Goal: Information Seeking & Learning: Check status

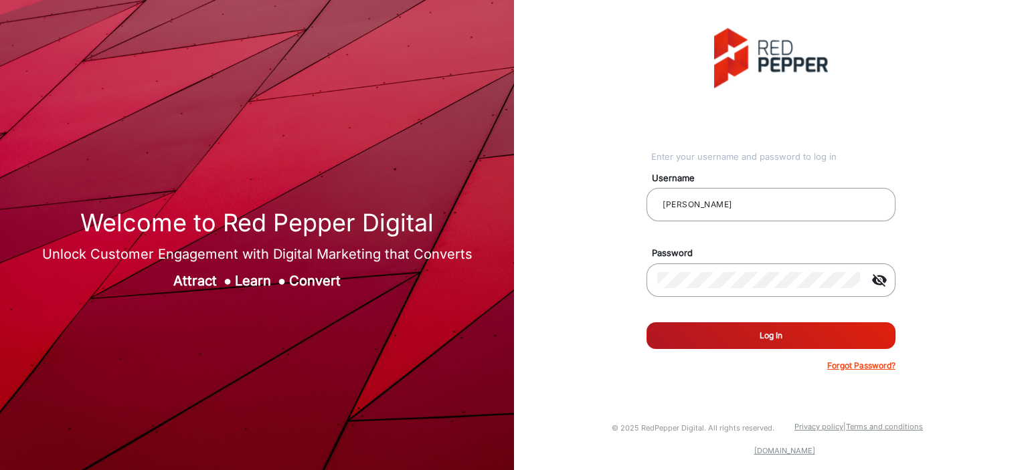
click at [711, 242] on button "Log In" at bounding box center [770, 335] width 249 height 27
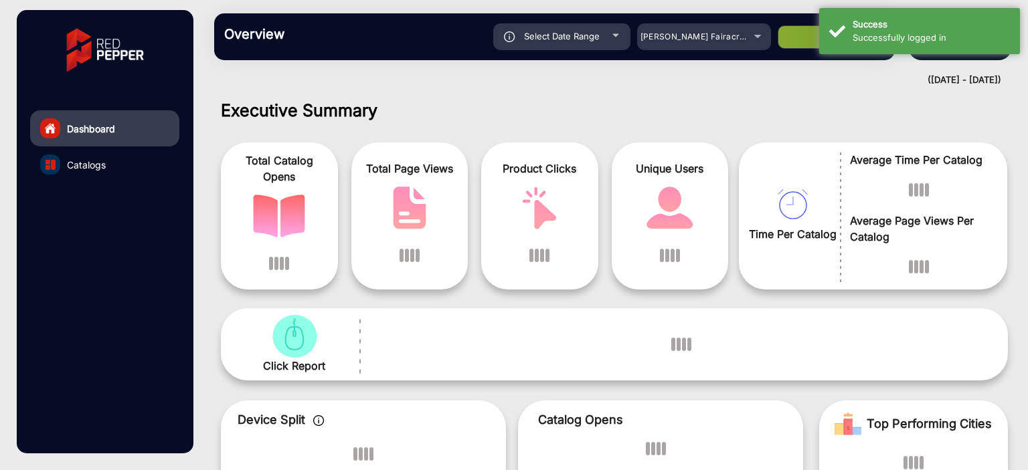
scroll to position [10, 0]
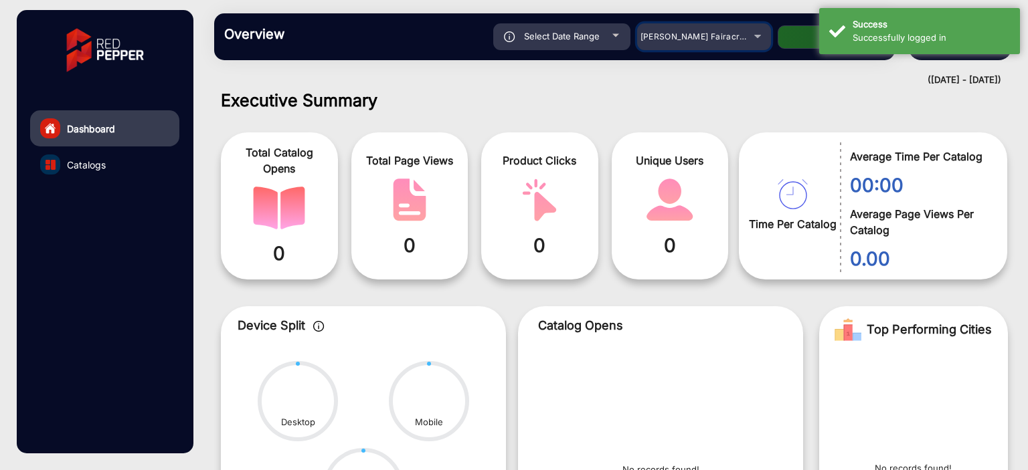
click at [720, 45] on mat-select "[PERSON_NAME] Fairacre Farms" at bounding box center [704, 36] width 134 height 27
click at [742, 41] on div "[PERSON_NAME] Fairacre Farms" at bounding box center [693, 37] width 107 height 16
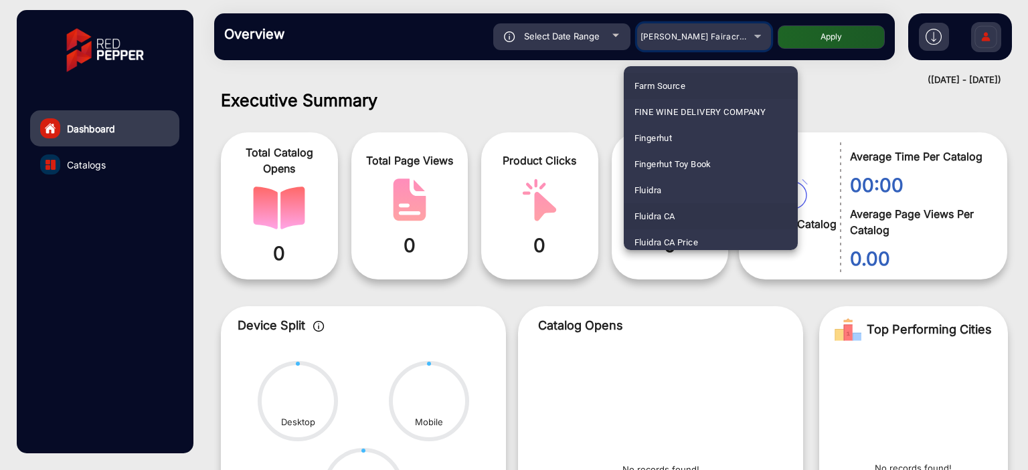
scroll to position [1614, 0]
click at [676, 170] on mat-option "Fluidra" at bounding box center [711, 167] width 174 height 26
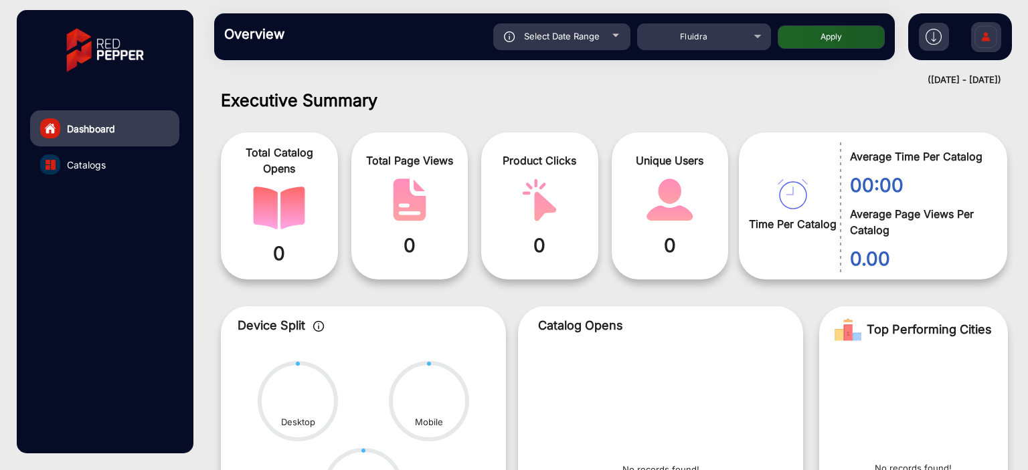
click at [818, 45] on button "Apply" at bounding box center [830, 36] width 107 height 23
type input "[DATE]"
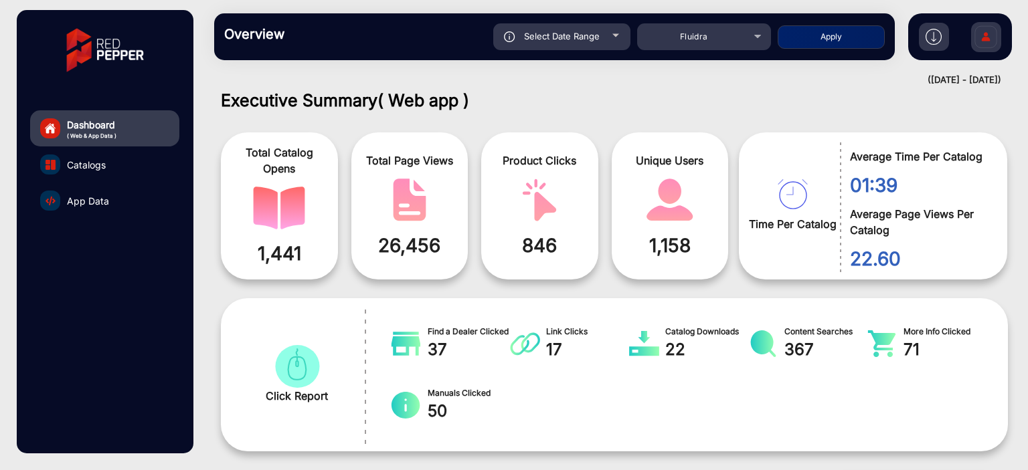
click at [101, 207] on span "App Data" at bounding box center [88, 201] width 42 height 14
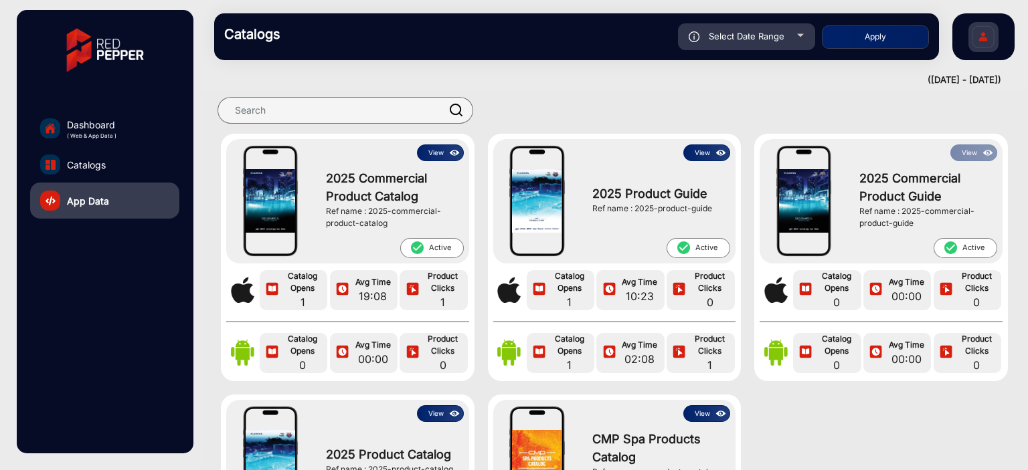
scroll to position [13, 0]
click at [449, 151] on img at bounding box center [454, 154] width 15 height 15
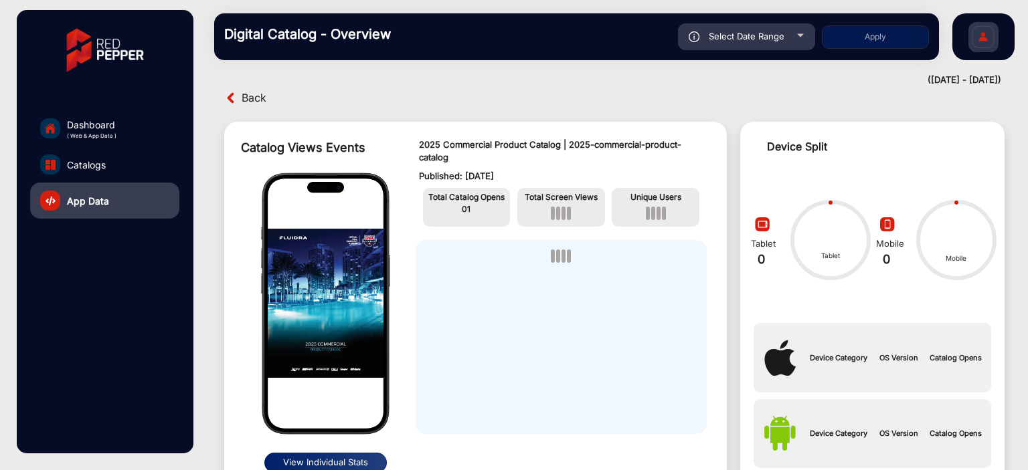
scroll to position [10, 0]
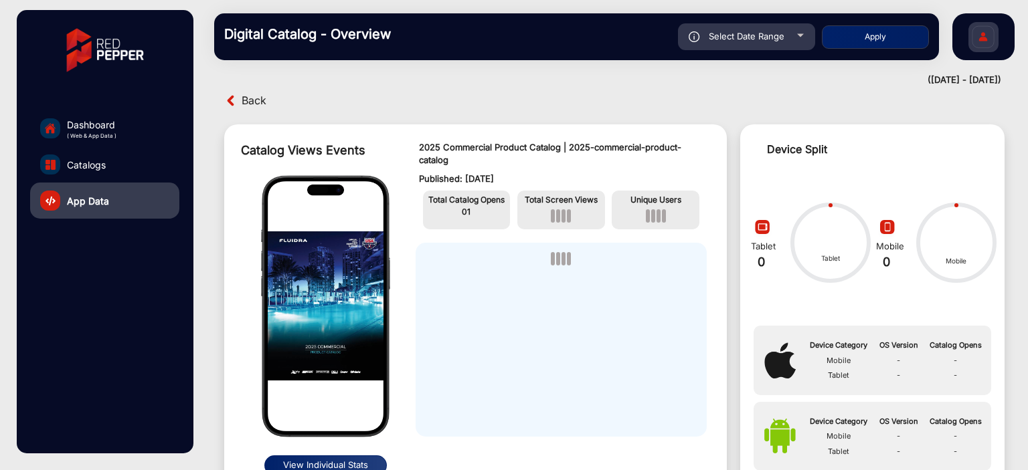
click at [254, 104] on span "Back" at bounding box center [254, 100] width 25 height 21
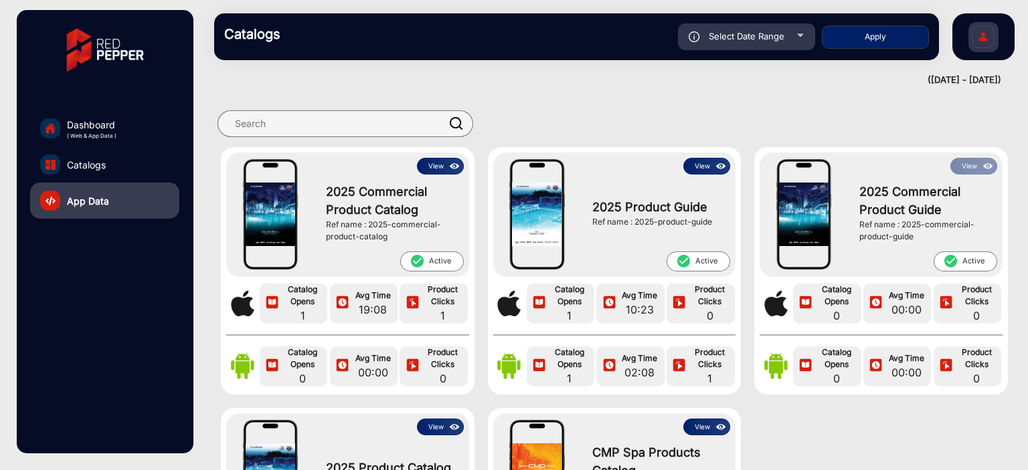
click at [426, 165] on button "View" at bounding box center [440, 166] width 47 height 17
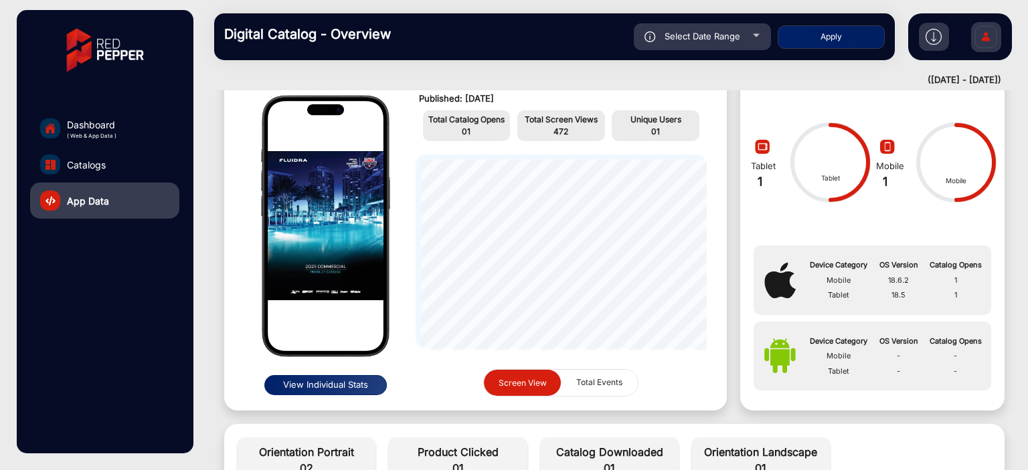
scroll to position [268, 0]
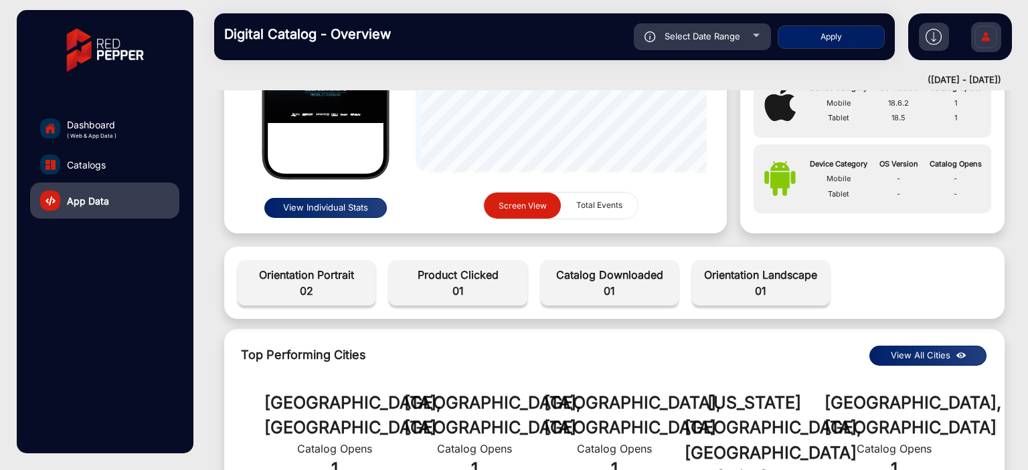
click at [335, 204] on button "View Individual Stats" at bounding box center [325, 208] width 122 height 20
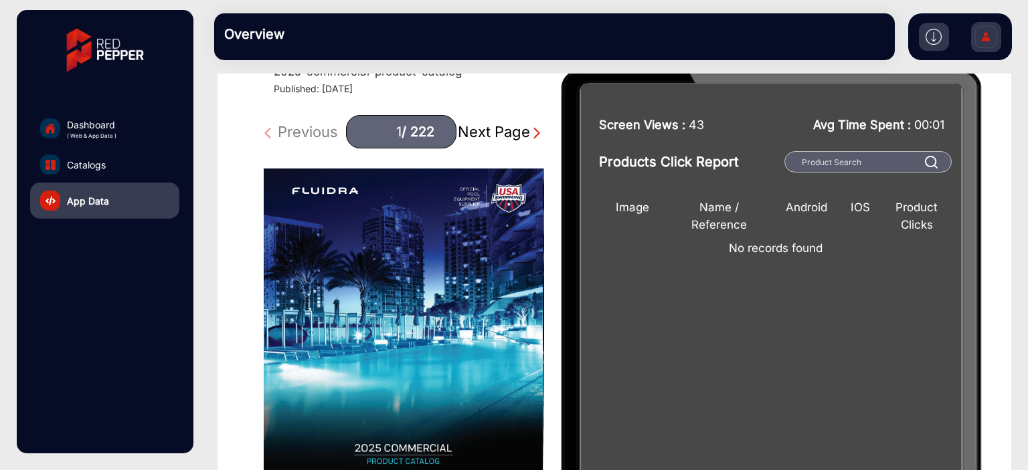
scroll to position [67, 0]
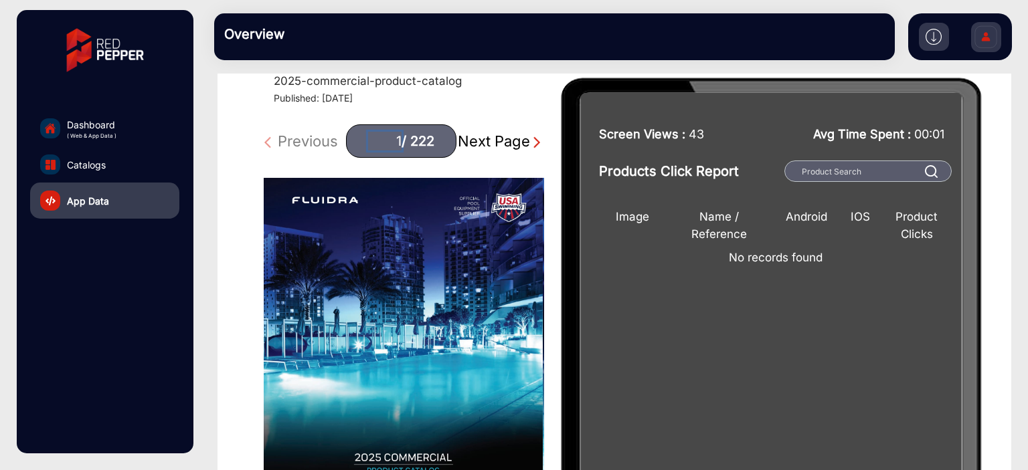
click at [389, 139] on input "1" at bounding box center [384, 141] width 33 height 19
click at [393, 138] on div "1 / 222" at bounding box center [401, 140] width 110 height 33
type input "40"
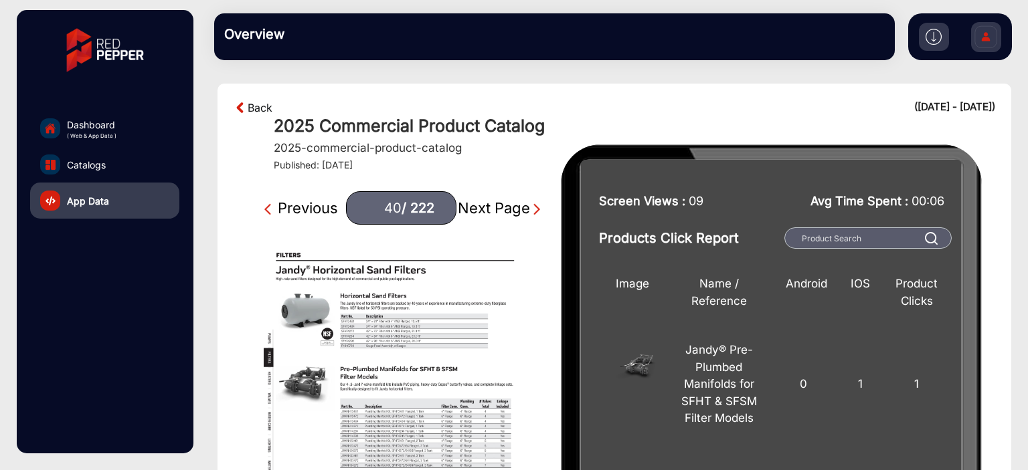
click at [254, 100] on link "Back" at bounding box center [260, 108] width 25 height 16
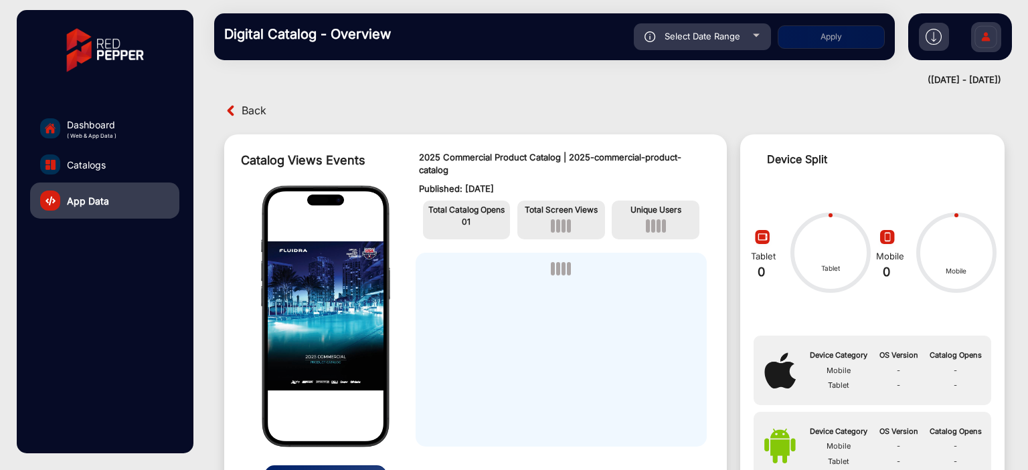
scroll to position [10, 0]
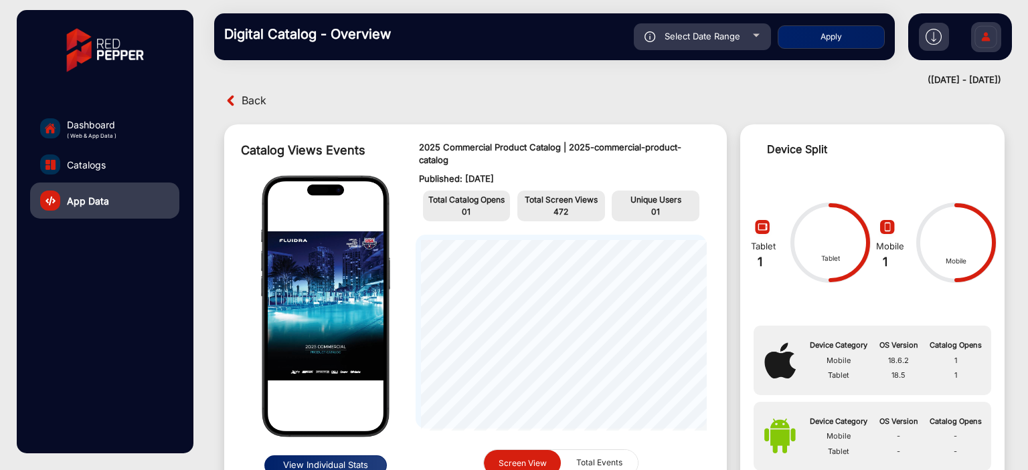
click at [256, 100] on span "Back" at bounding box center [254, 100] width 25 height 21
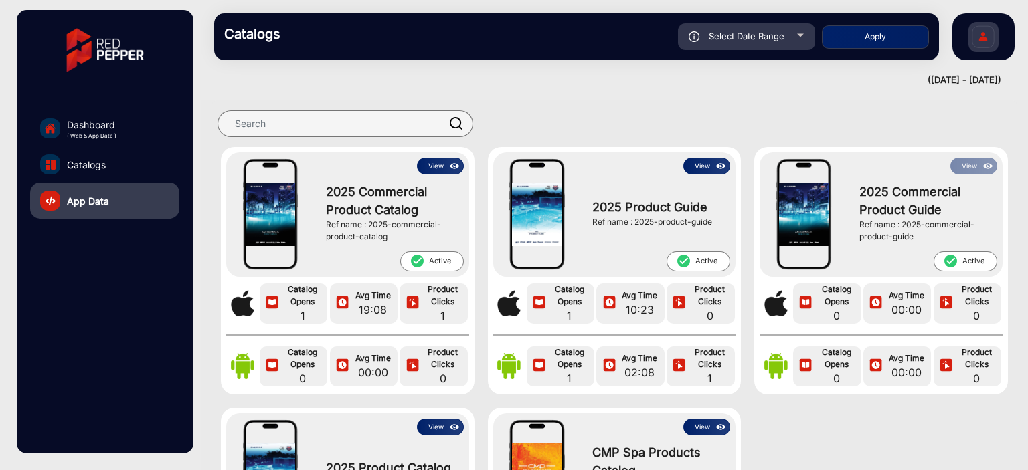
click at [452, 166] on img at bounding box center [454, 166] width 15 height 15
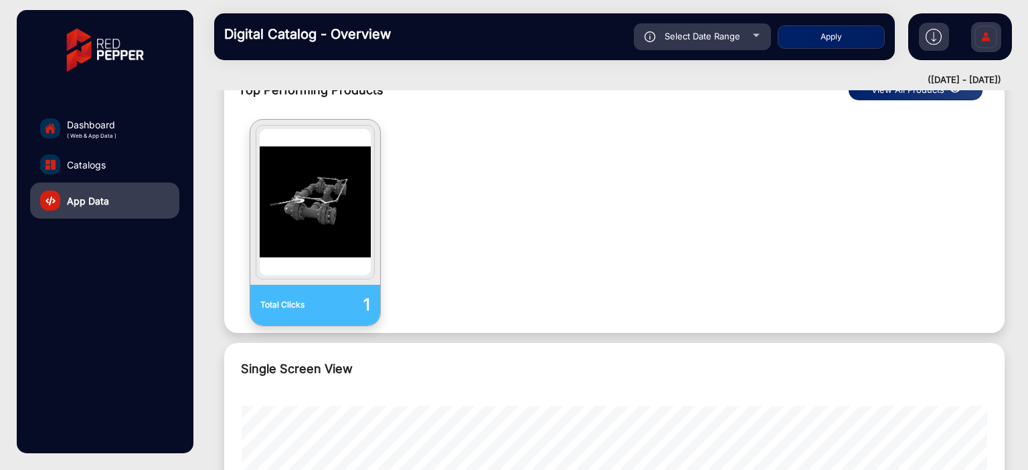
scroll to position [1415, 0]
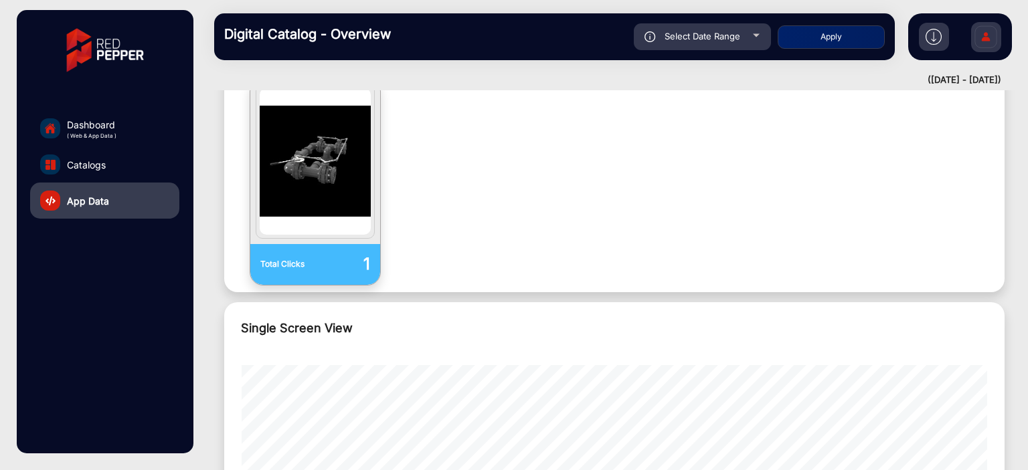
click at [120, 159] on link "Catalogs" at bounding box center [104, 165] width 149 height 36
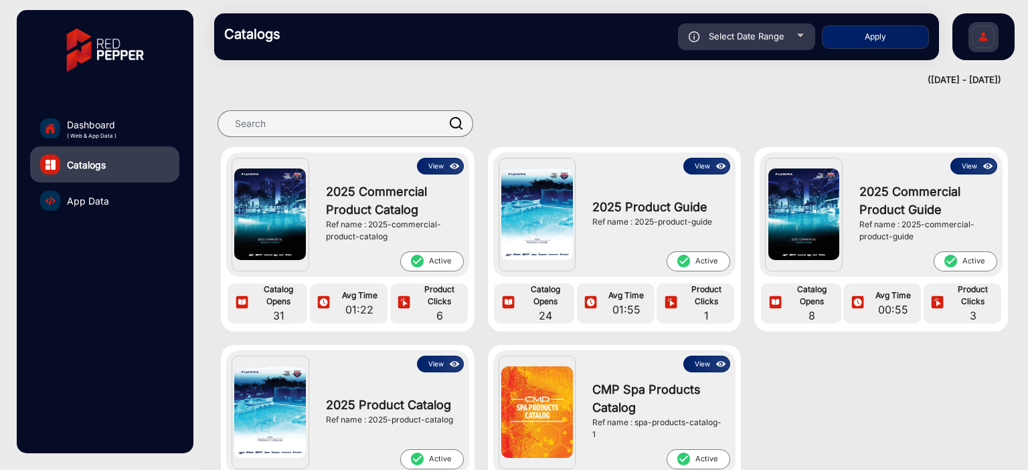
click at [447, 165] on img at bounding box center [454, 166] width 15 height 15
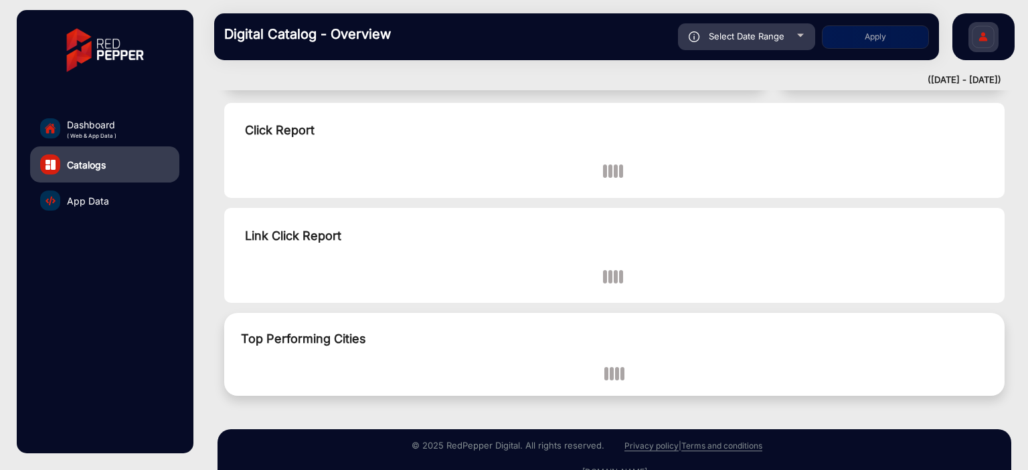
scroll to position [442, 0]
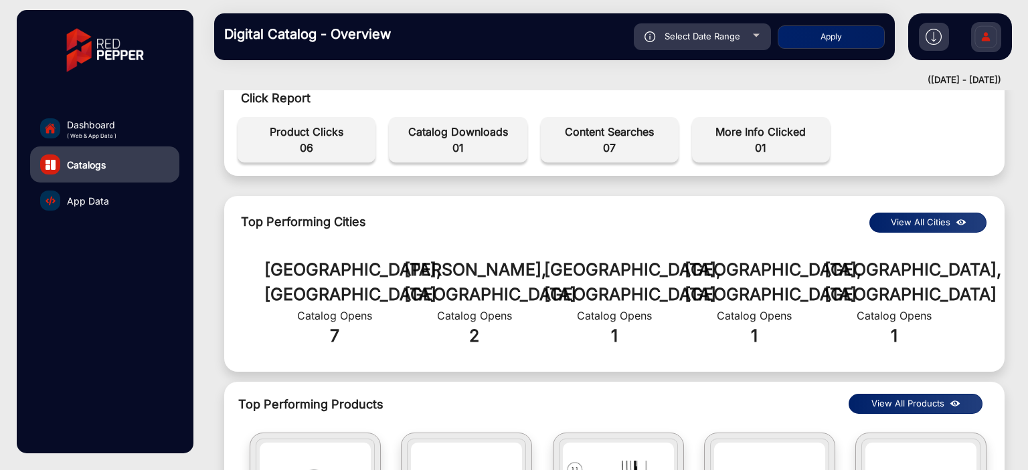
click at [755, 40] on div "Select Date Range" at bounding box center [702, 36] width 137 height 27
type input "[DATE]"
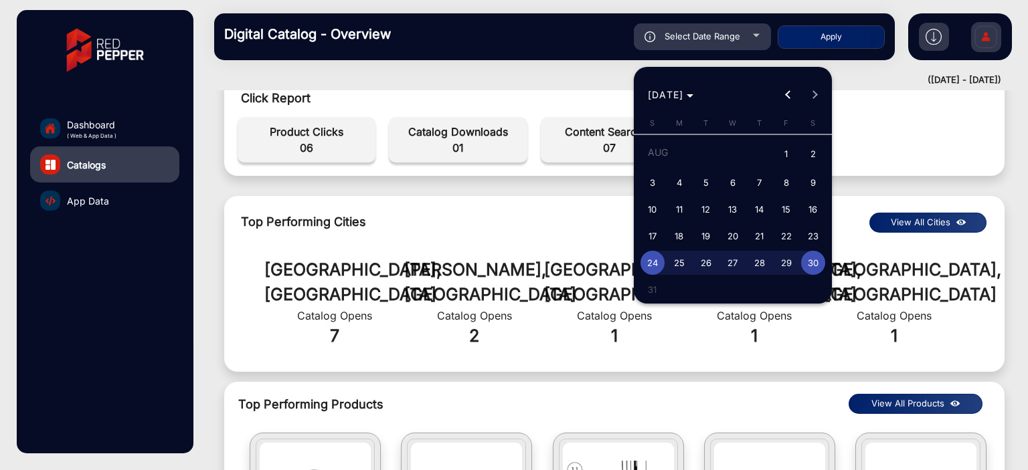
click at [755, 40] on div at bounding box center [514, 235] width 1028 height 470
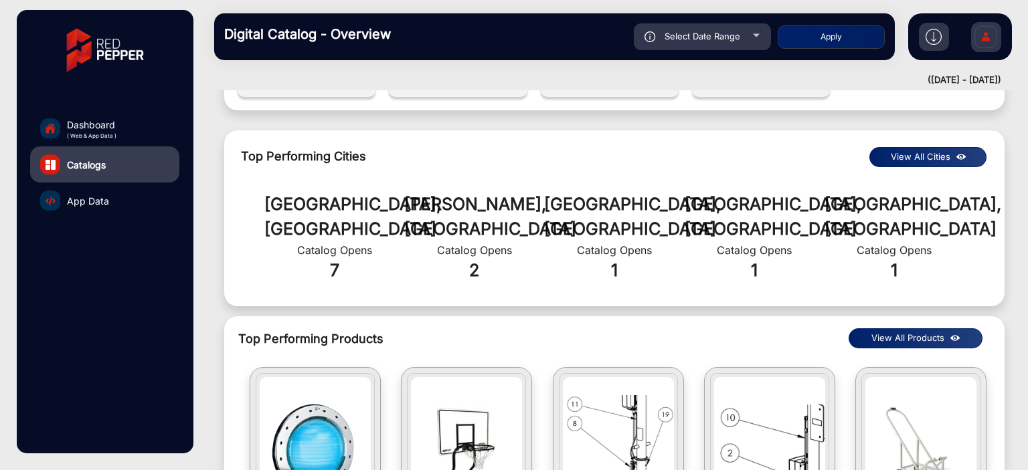
scroll to position [561, 0]
